Goal: Transaction & Acquisition: Purchase product/service

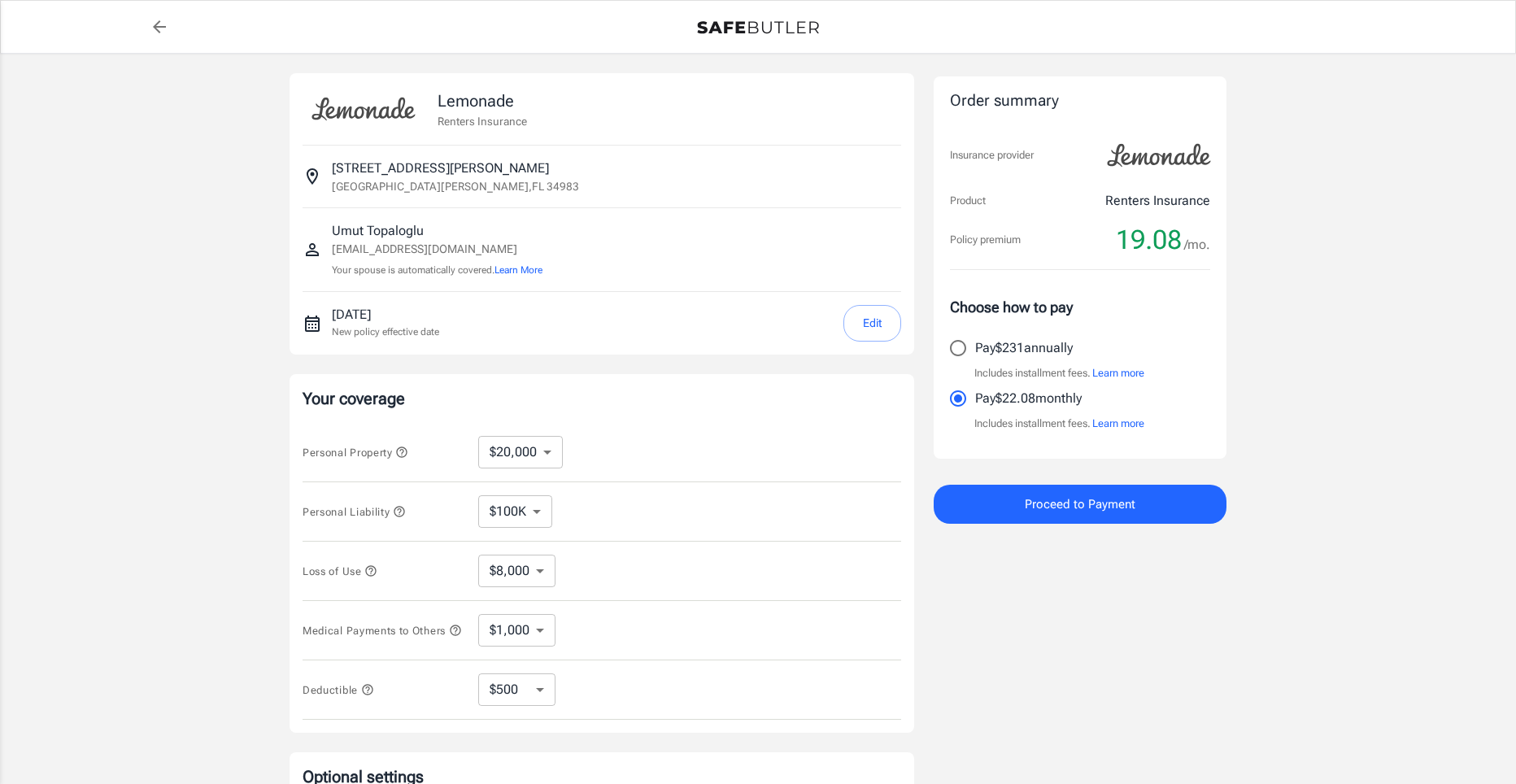
select select "20000"
select select "500"
drag, startPoint x: 340, startPoint y: 270, endPoint x: 712, endPoint y: 317, distance: 375.0
click at [472, 277] on p "Your spouse is automatically covered. Learn More" at bounding box center [437, 270] width 210 height 15
click at [757, 487] on div "Personal Liability $100K $200K $300K $400K $500K ​" at bounding box center [601, 511] width 598 height 59
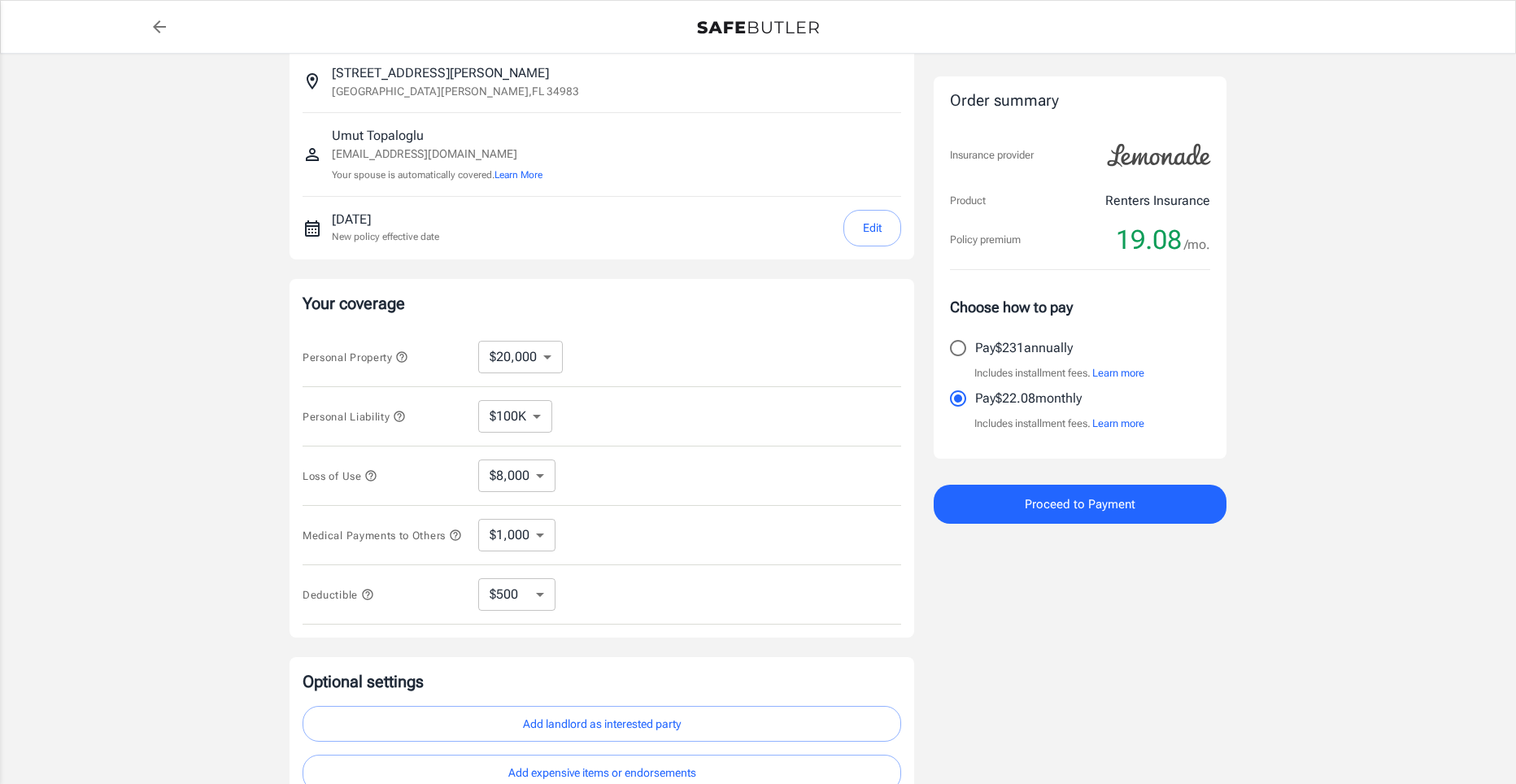
scroll to position [162, 0]
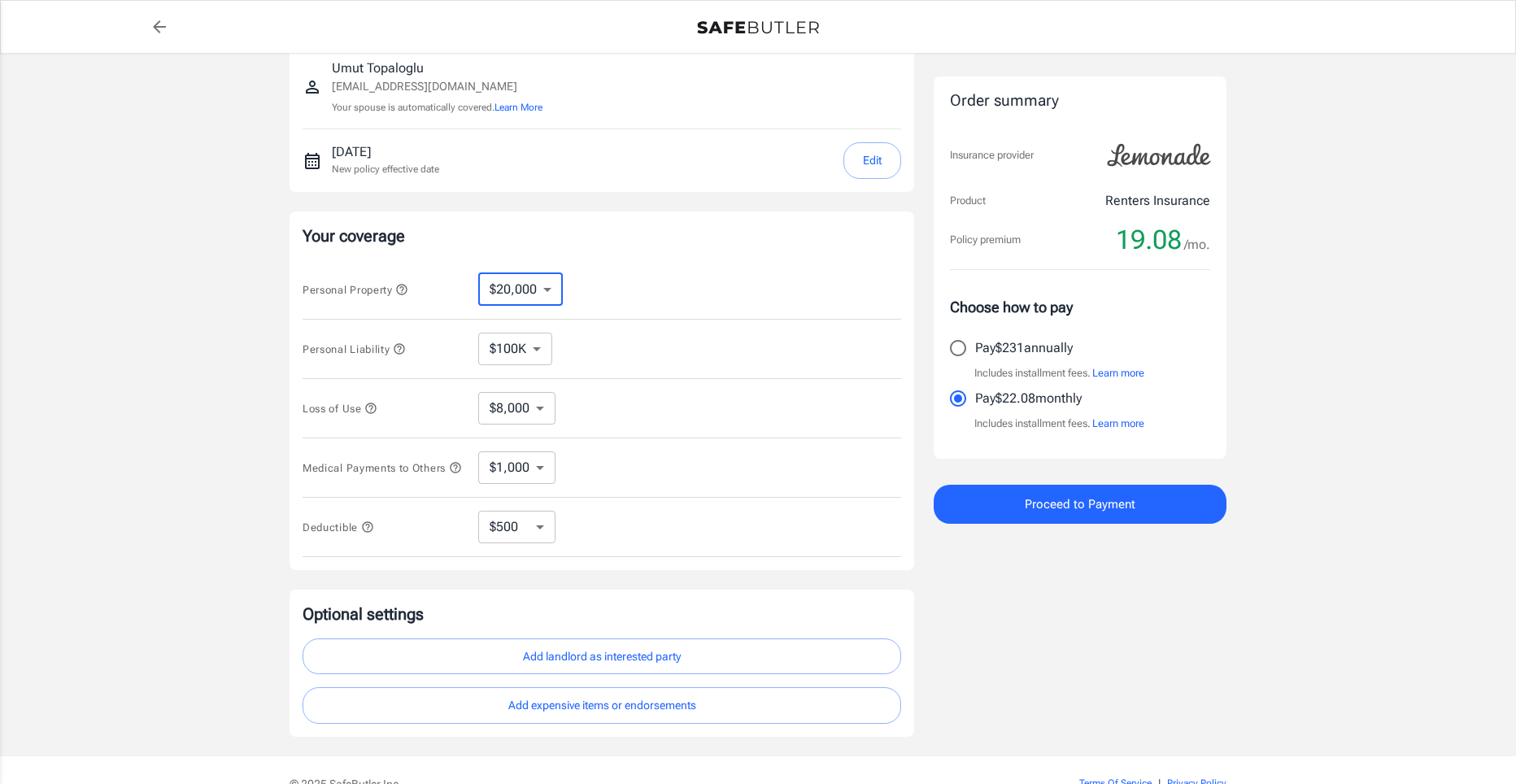
click at [515, 283] on select "$10,000 $20,000 $30,000 $40,000 $50,000 $100K" at bounding box center [520, 289] width 85 height 33
select select "10000"
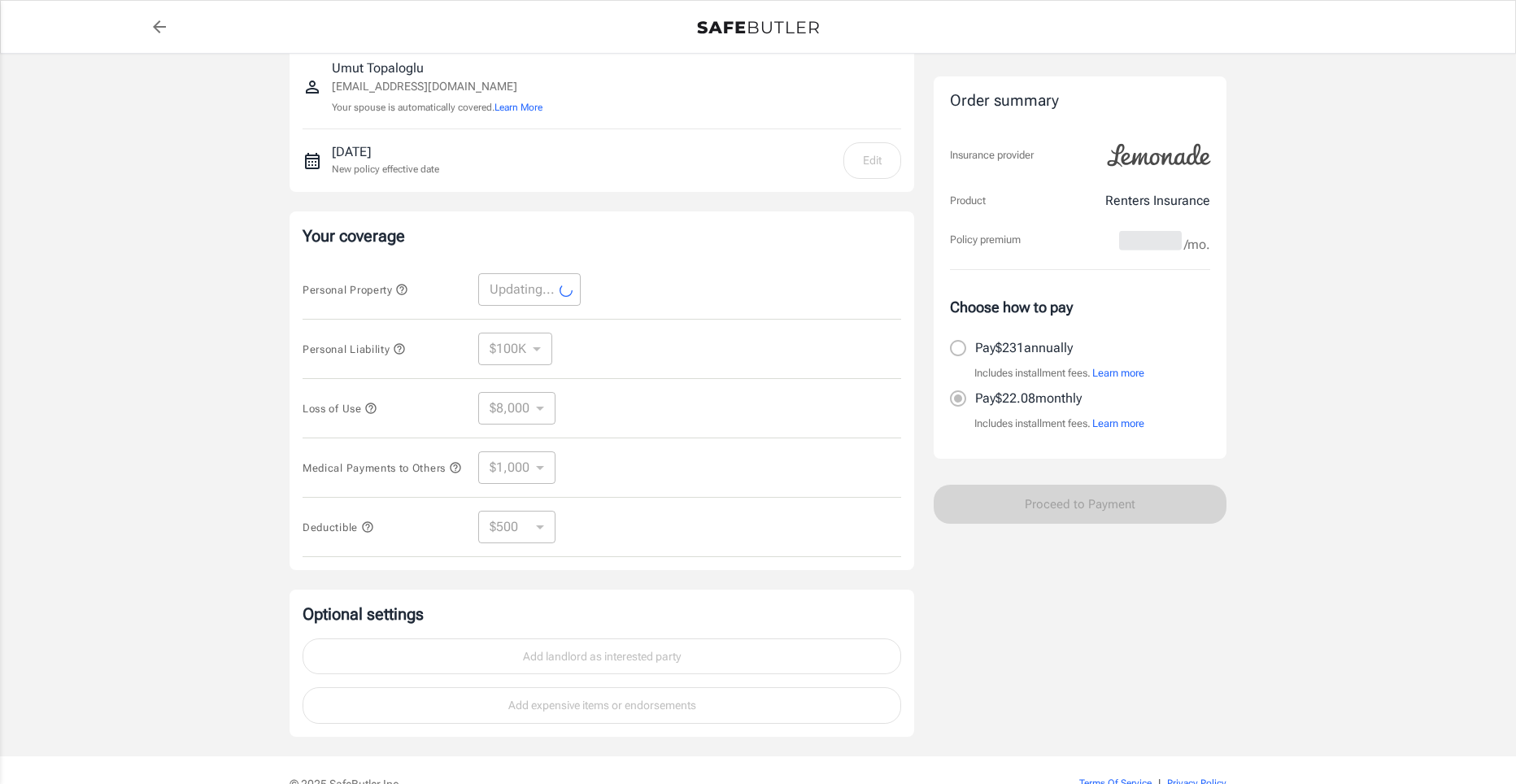
select select "10000"
select select "4000"
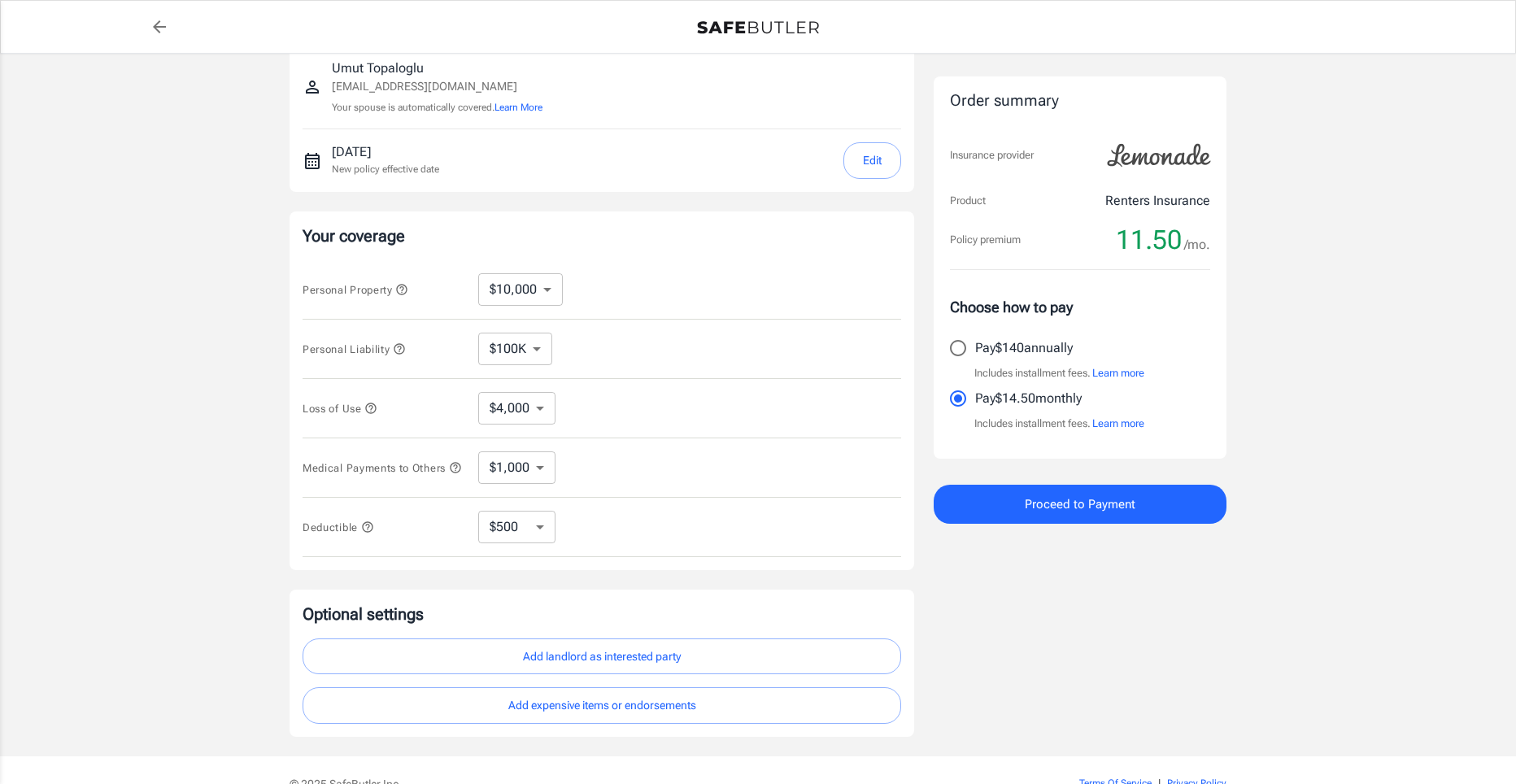
click at [547, 419] on select "$4,000" at bounding box center [517, 407] width 77 height 33
click at [524, 344] on select "$100K $200K $300K $400K $500K" at bounding box center [515, 348] width 74 height 33
click at [736, 372] on div "Personal Liability $100K $200K $300K $400K $500K ​" at bounding box center [601, 348] width 598 height 59
click at [549, 481] on select "$1,000 $2,000 $3,000 $4,000 $5,000" at bounding box center [517, 467] width 77 height 33
click at [650, 438] on div "Medical Payments to Others $1,000 $2,000 $3,000 $4,000 $5,000 ​" at bounding box center [601, 468] width 598 height 59
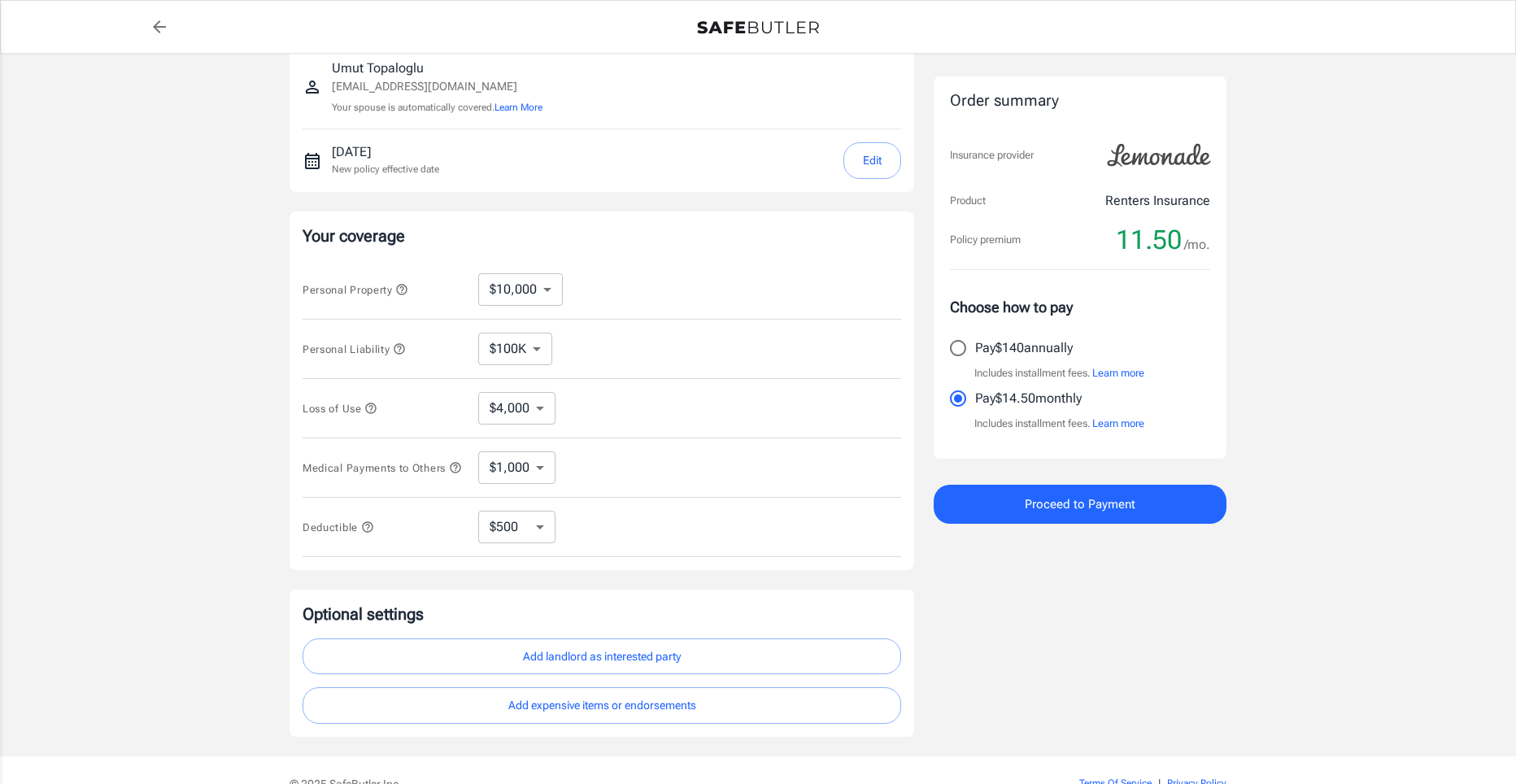
click at [529, 538] on select "$250 $500 $1,000" at bounding box center [517, 527] width 77 height 33
select select "1000"
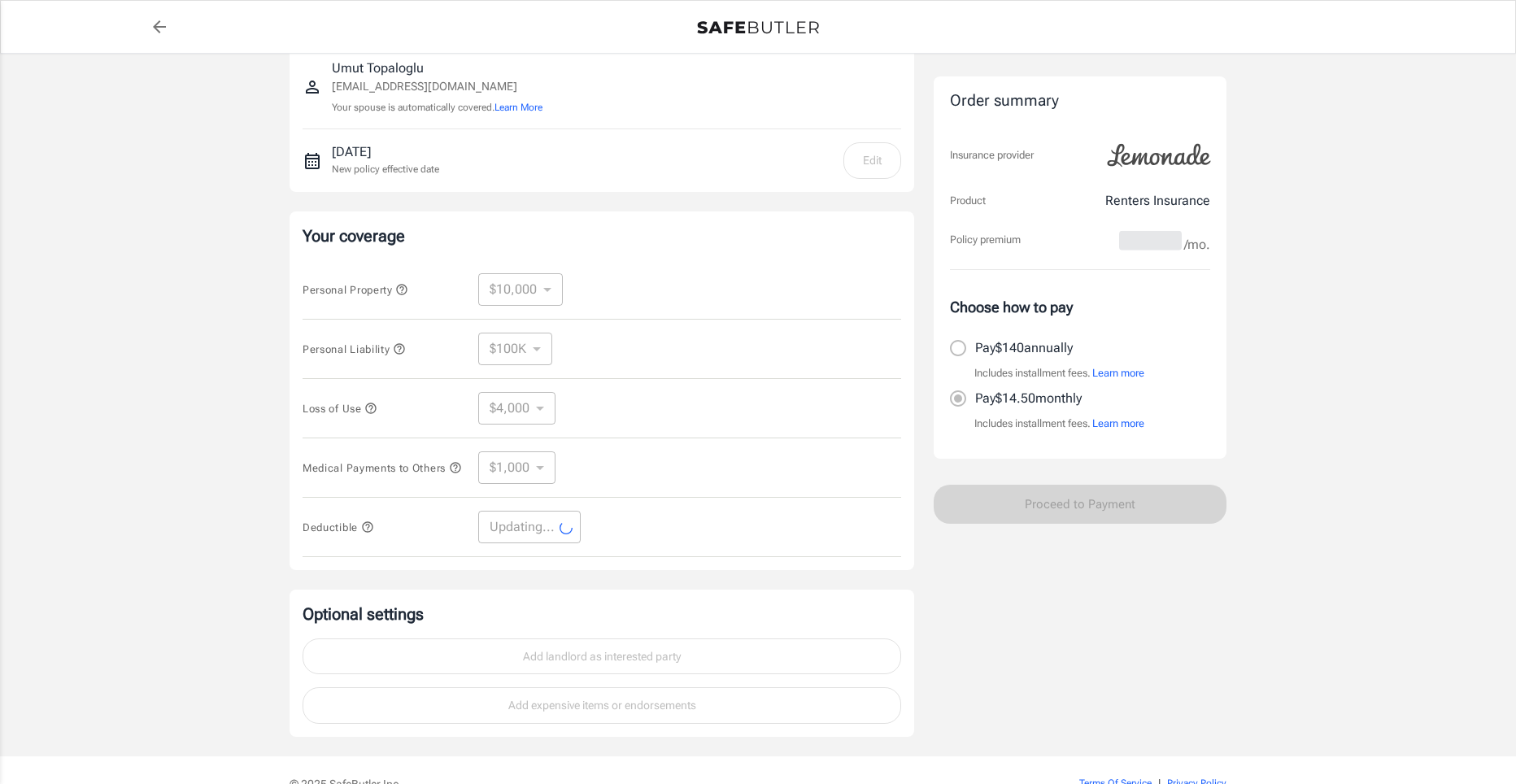
select select "1000"
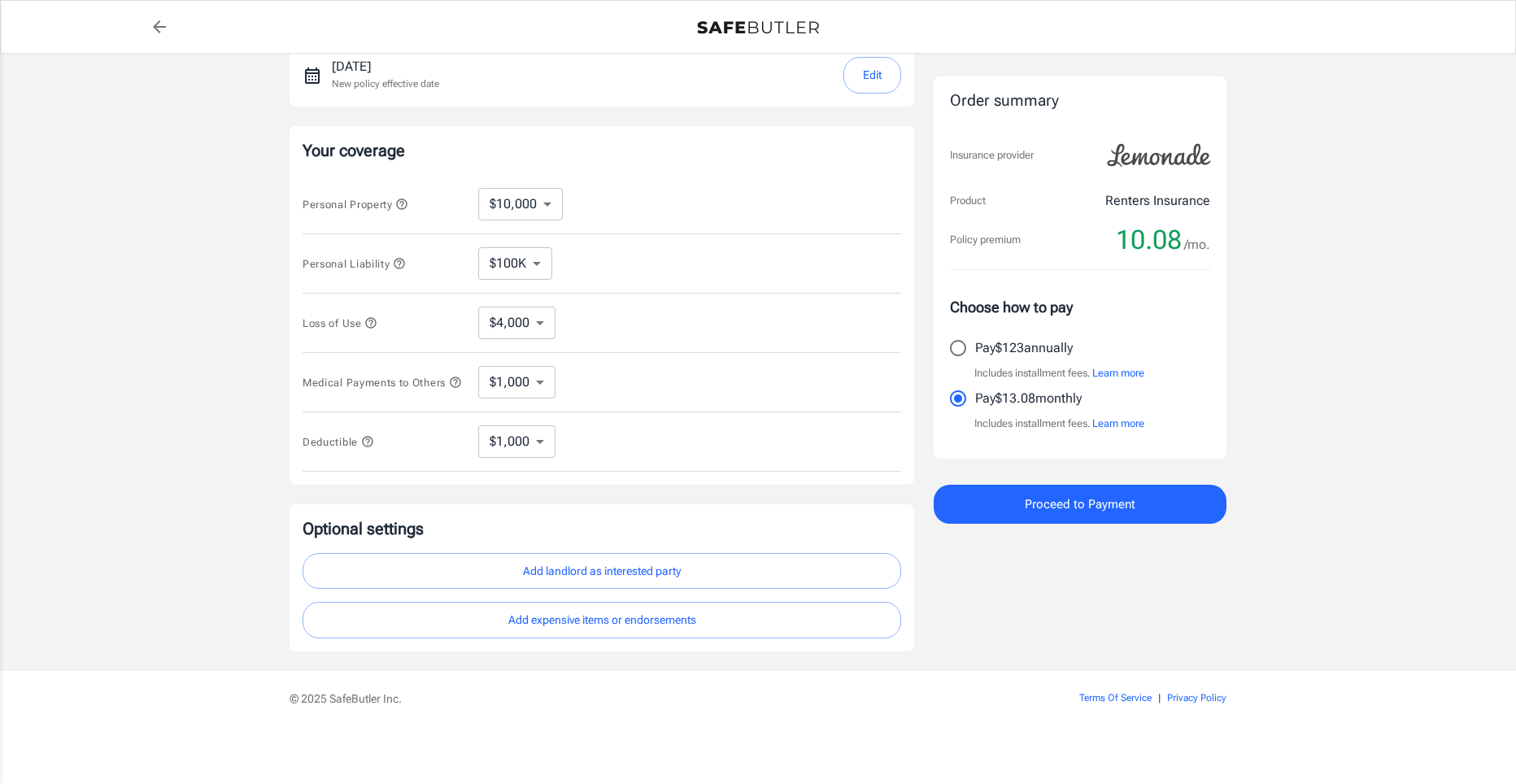
scroll to position [249, 0]
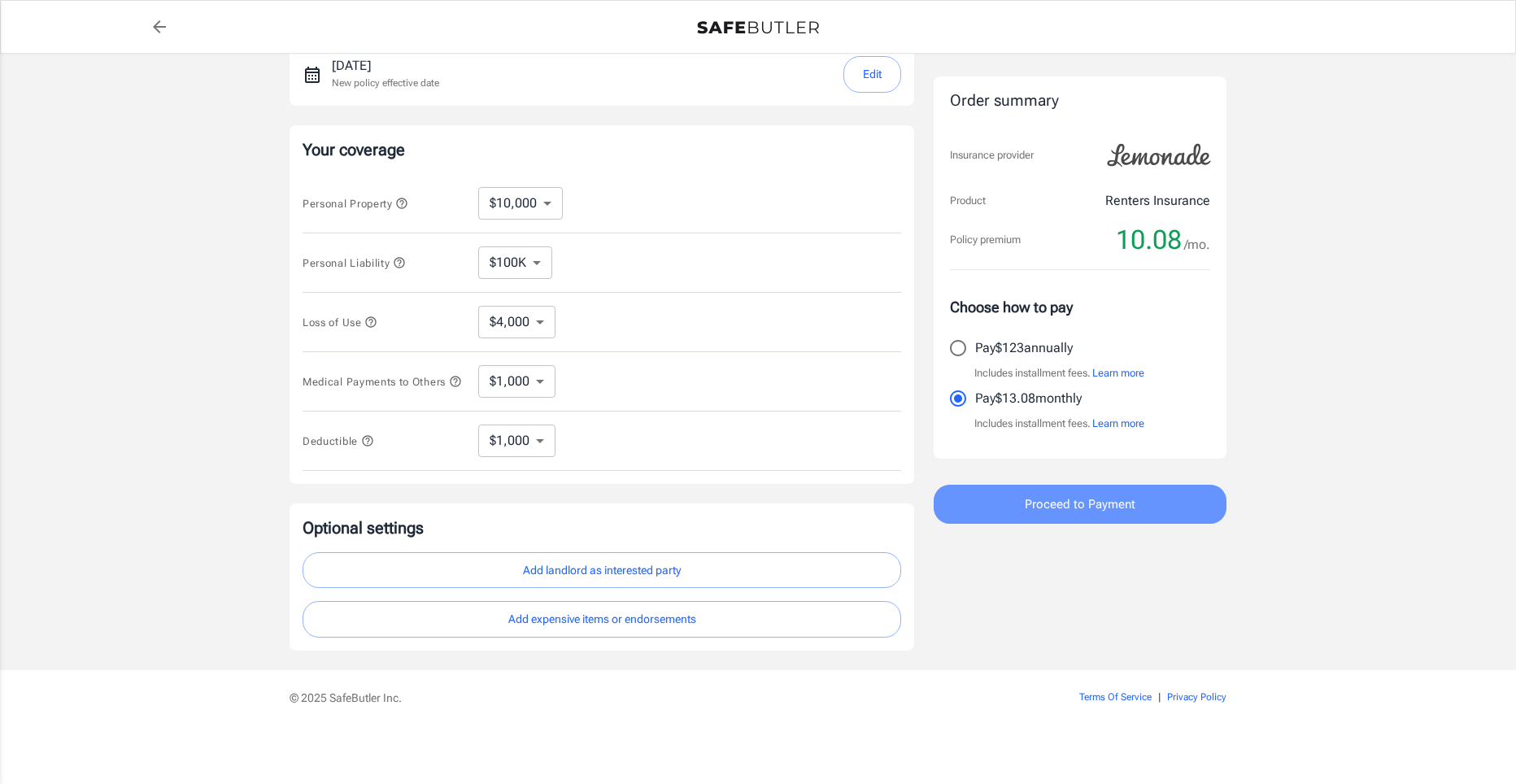
click at [1013, 505] on button "Proceed to Payment" at bounding box center [1080, 504] width 293 height 39
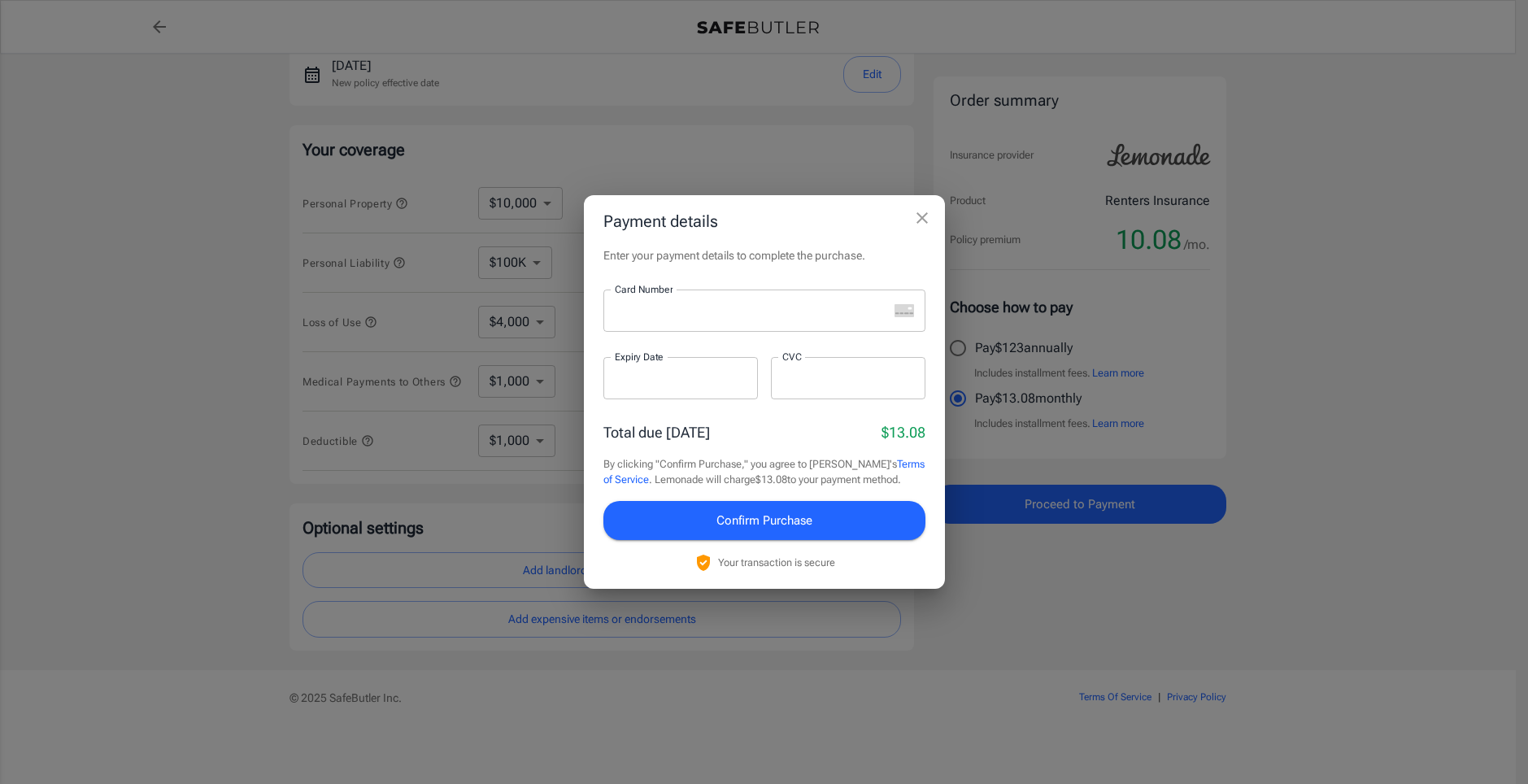
click at [929, 222] on icon "close" at bounding box center [921, 218] width 20 height 20
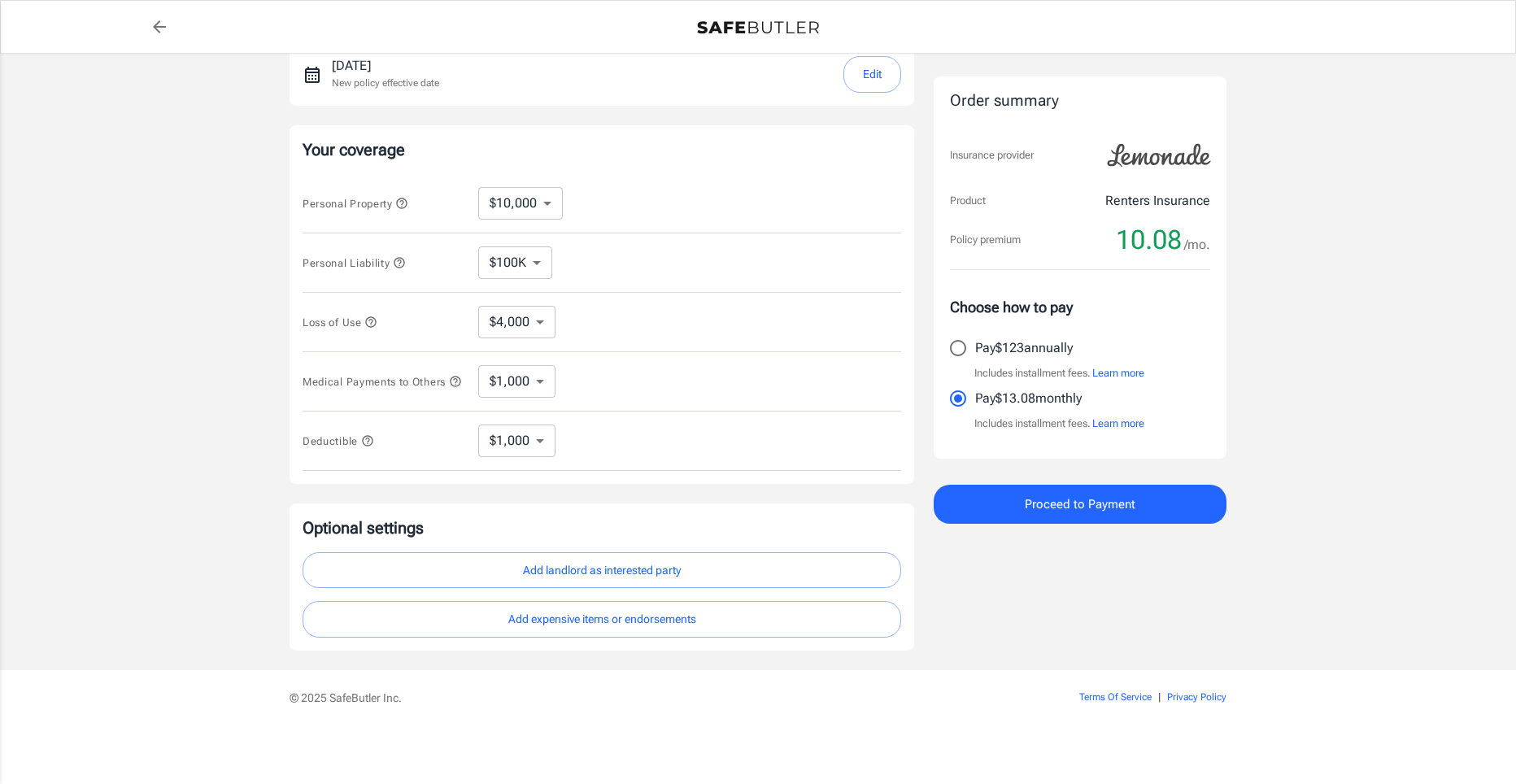
click at [603, 572] on button "Add landlord as interested party" at bounding box center [601, 570] width 598 height 37
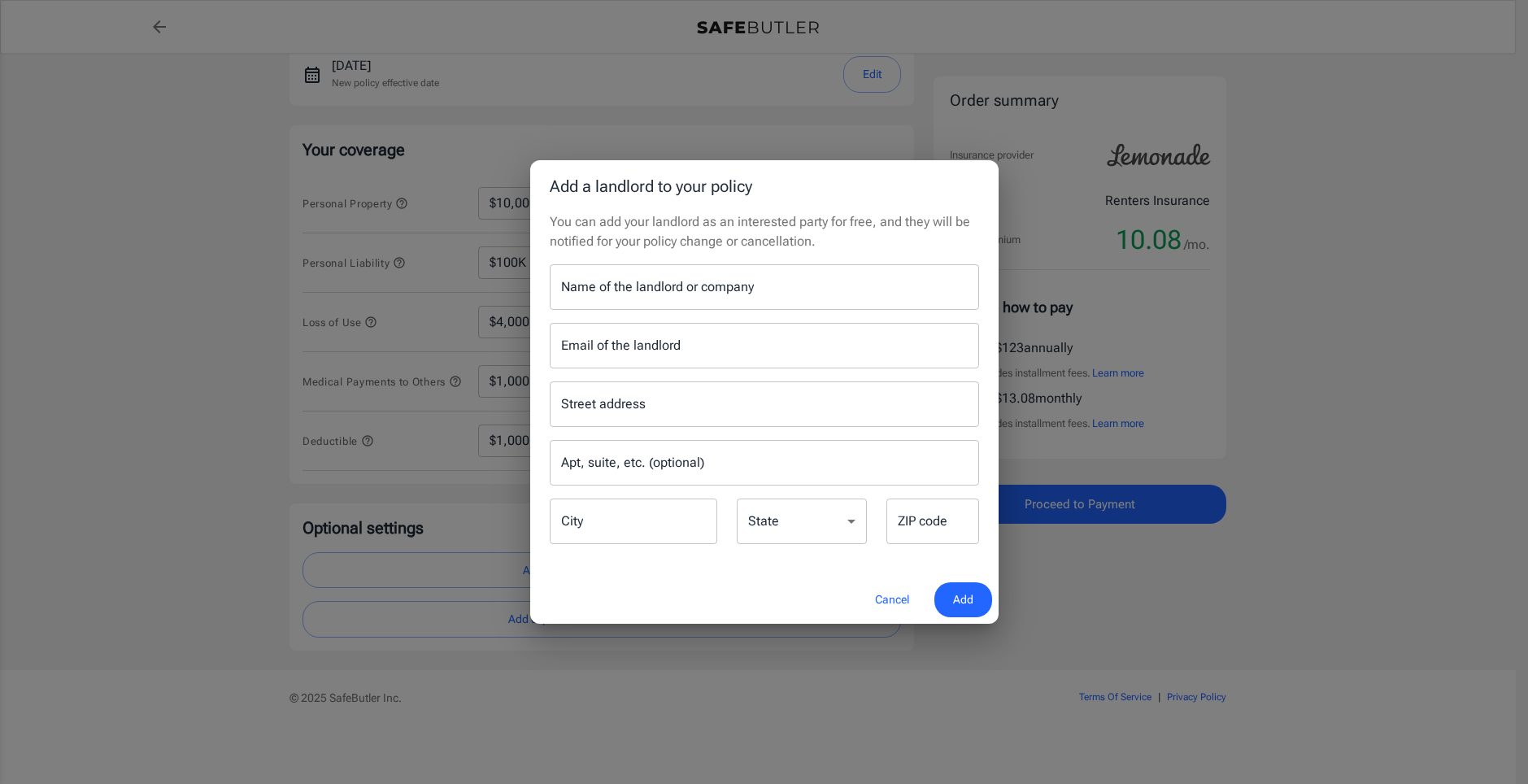
click at [655, 293] on input "Name of the landlord or company" at bounding box center [764, 286] width 429 height 45
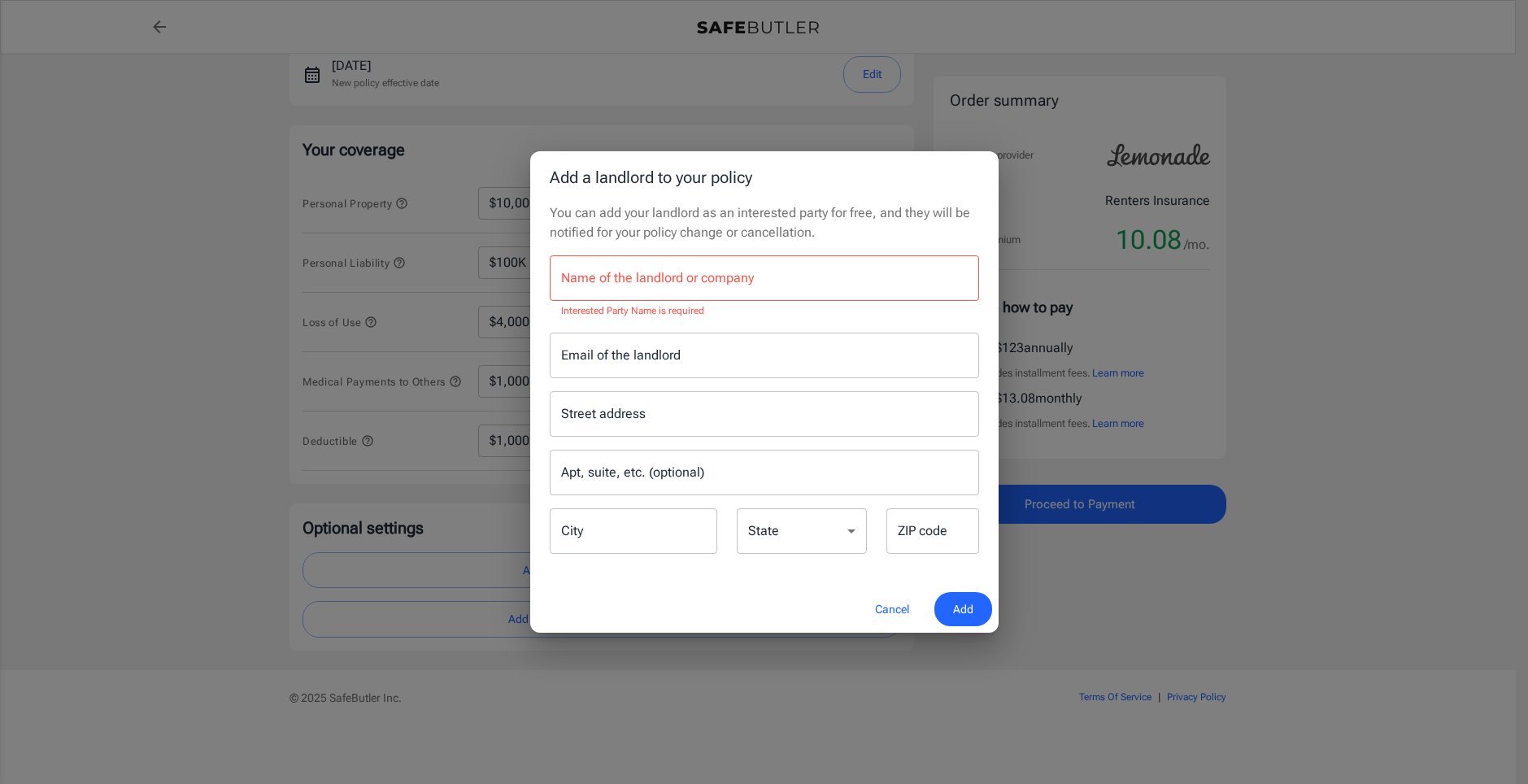
click at [208, 512] on div "Add a landlord to your policy You can add your landlord as an interested party …" at bounding box center [764, 392] width 1528 height 784
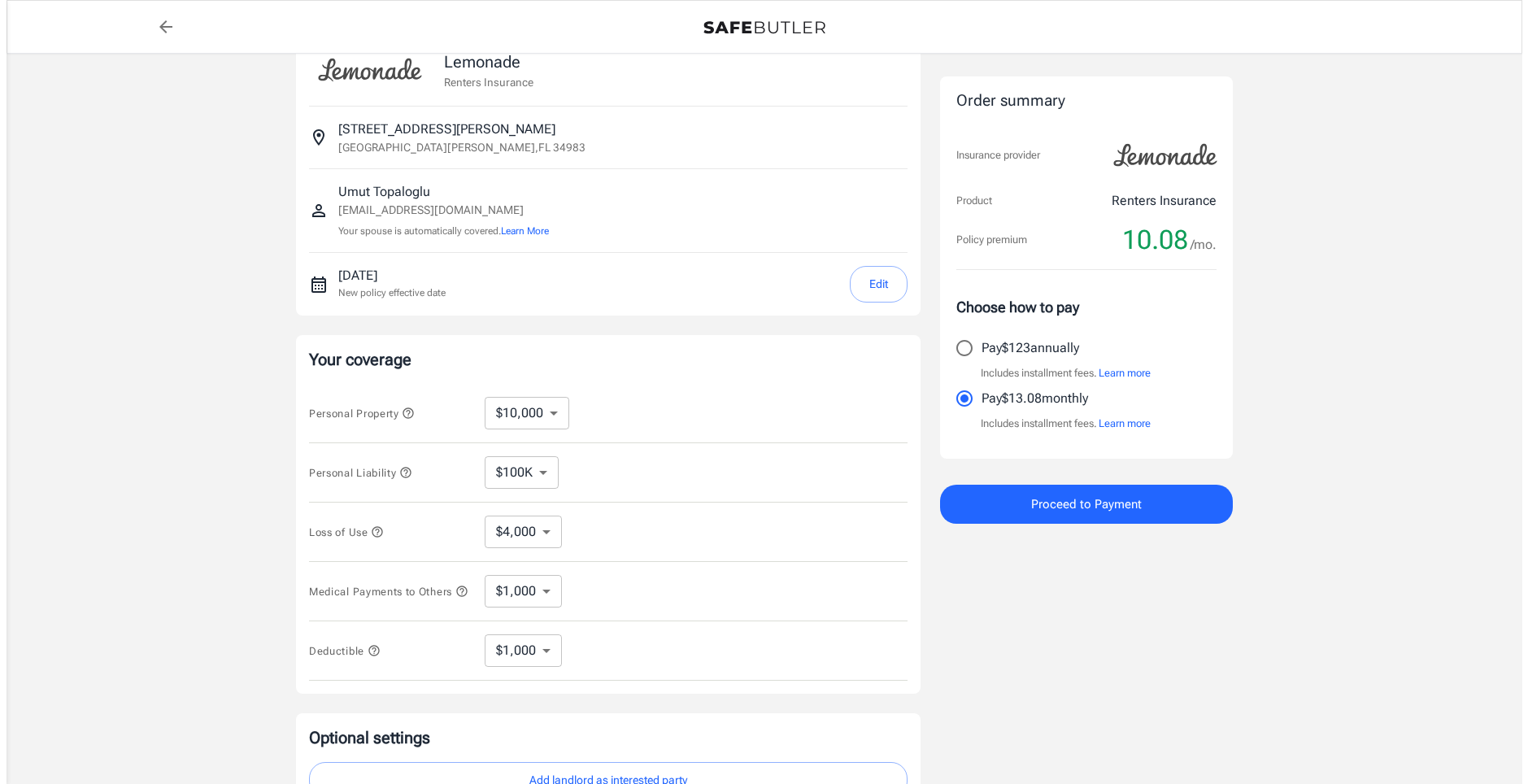
scroll to position [0, 0]
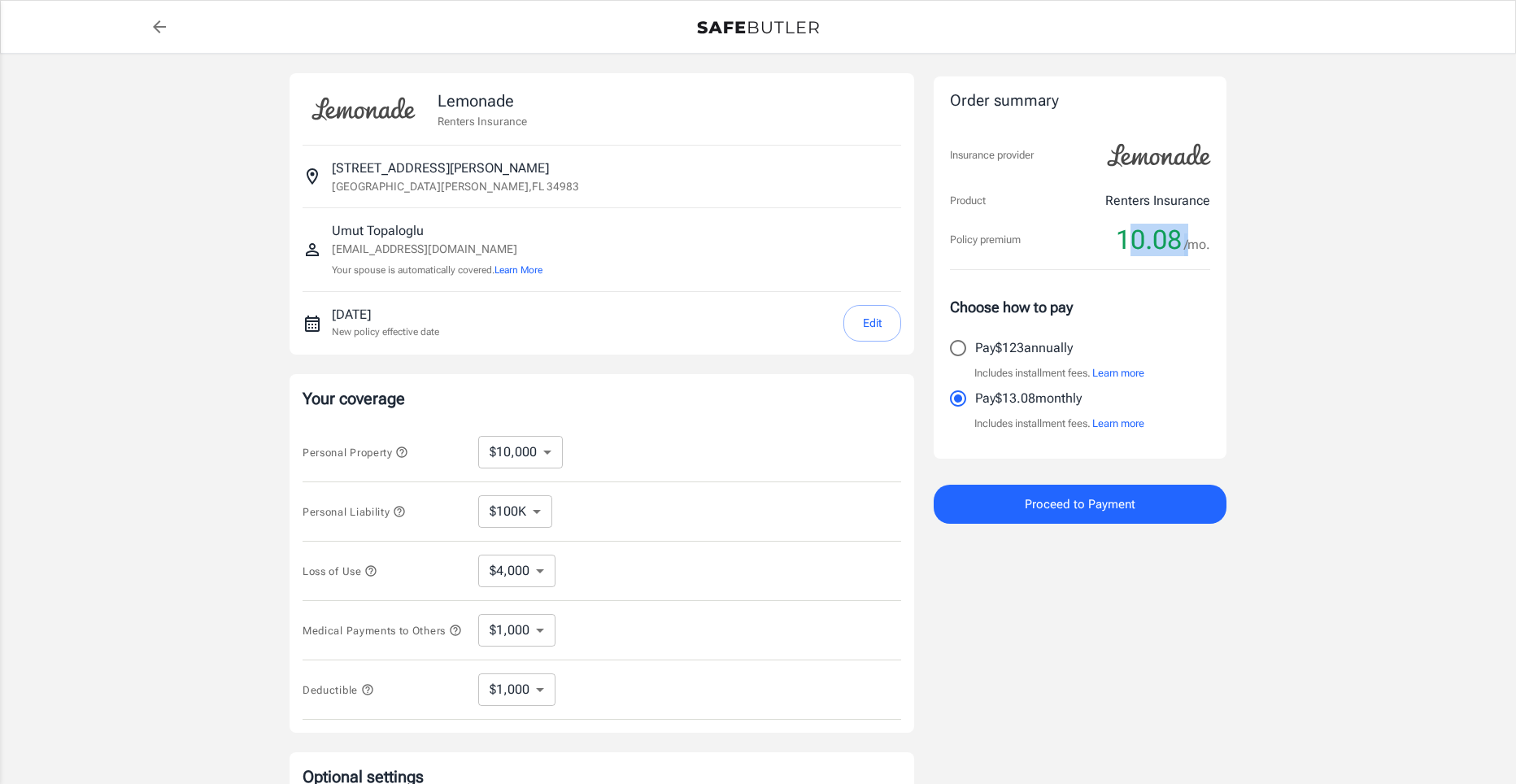
drag, startPoint x: 1124, startPoint y: 238, endPoint x: 1193, endPoint y: 227, distance: 69.9
click at [1193, 227] on div "10.08 /mo." at bounding box center [1163, 239] width 94 height 33
click at [1244, 337] on div "Lemonade Renters Insurance [STREET_ADDRESS][PERSON_NAME][PERSON_NAME] [PERSON_N…" at bounding box center [757, 485] width 976 height 865
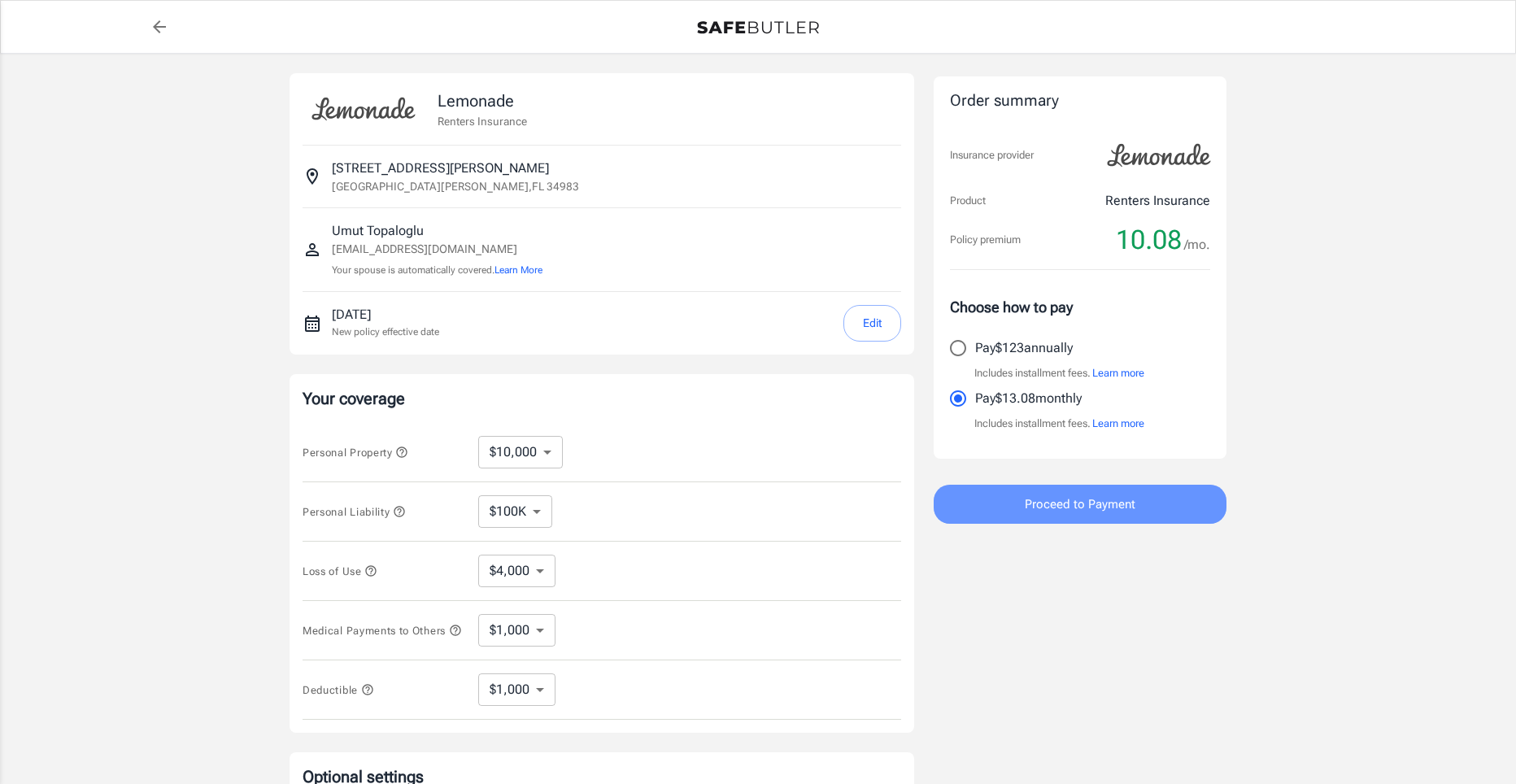
click at [1028, 514] on span "Proceed to Payment" at bounding box center [1080, 504] width 111 height 22
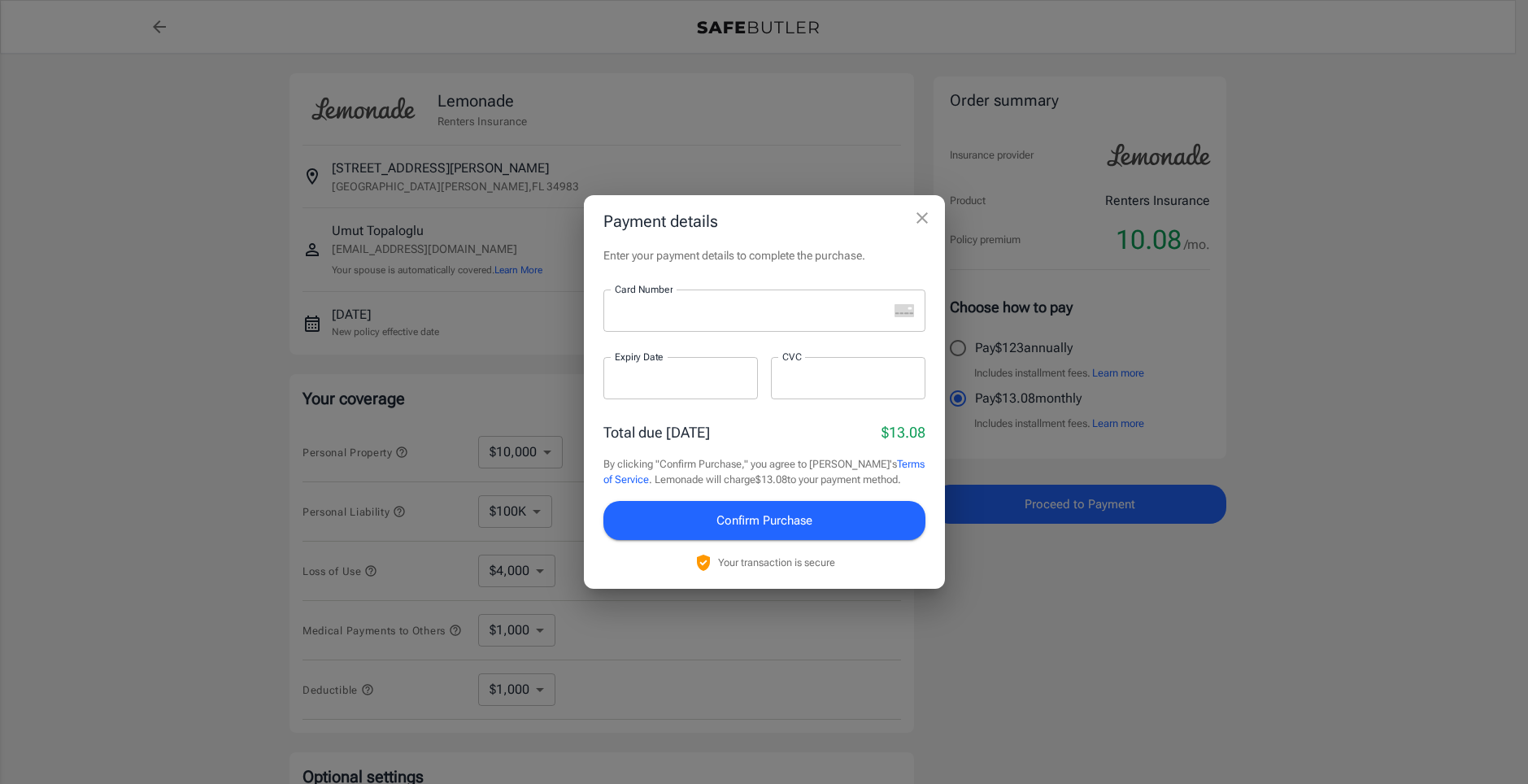
click at [705, 322] on div at bounding box center [745, 310] width 285 height 42
